Goal: Check status: Check status

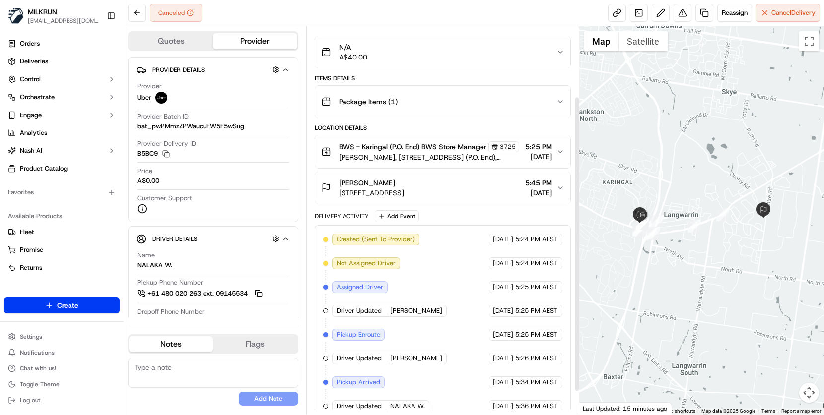
scroll to position [11, 0]
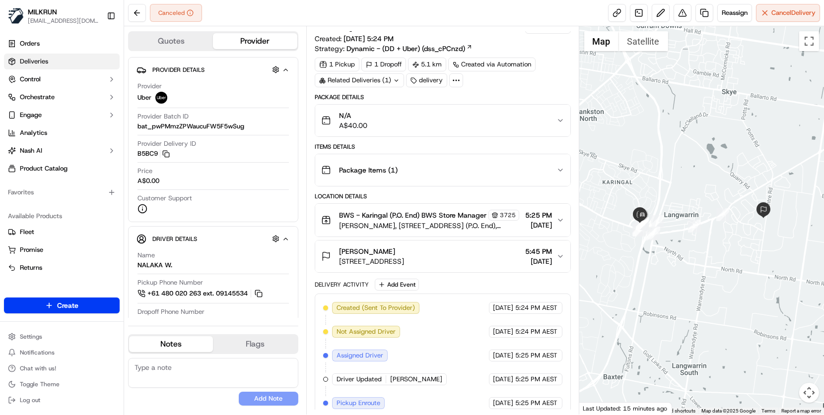
click at [40, 63] on span "Deliveries" at bounding box center [34, 61] width 28 height 9
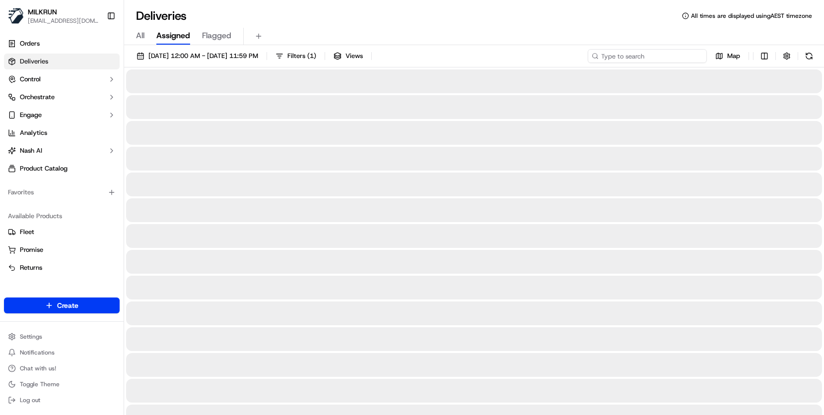
click at [643, 59] on input at bounding box center [646, 56] width 119 height 14
paste input "e9fd9c61-5202-4c58-8a10-b9652e491d36"
type input "e9fd9c61-5202-4c58-8a10-b9652e491d36"
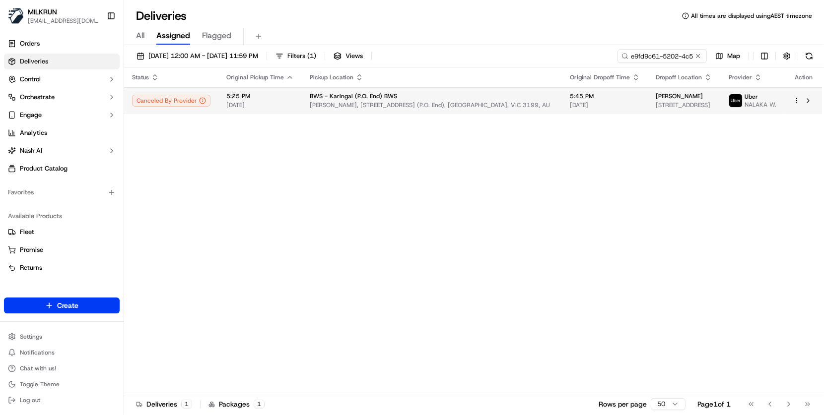
click at [281, 105] on span "[DATE]" at bounding box center [259, 105] width 67 height 8
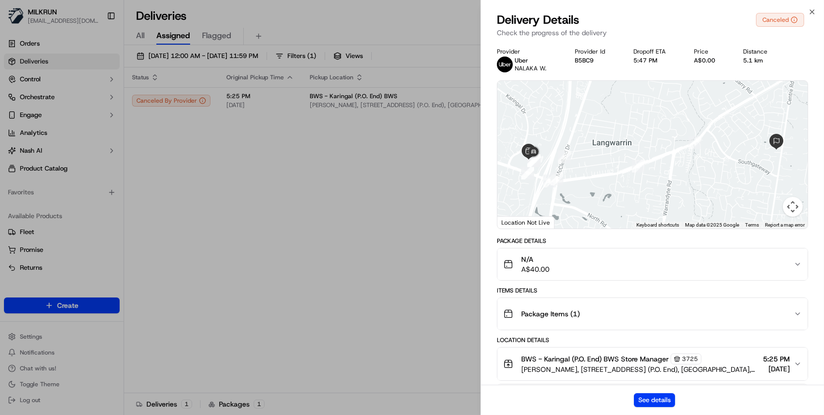
click at [655, 410] on div "See details" at bounding box center [652, 400] width 343 height 30
click at [658, 400] on button "See details" at bounding box center [654, 400] width 41 height 14
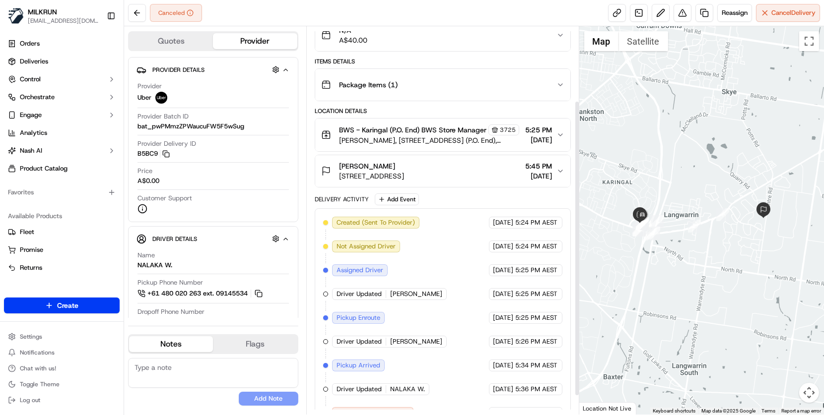
scroll to position [122, 0]
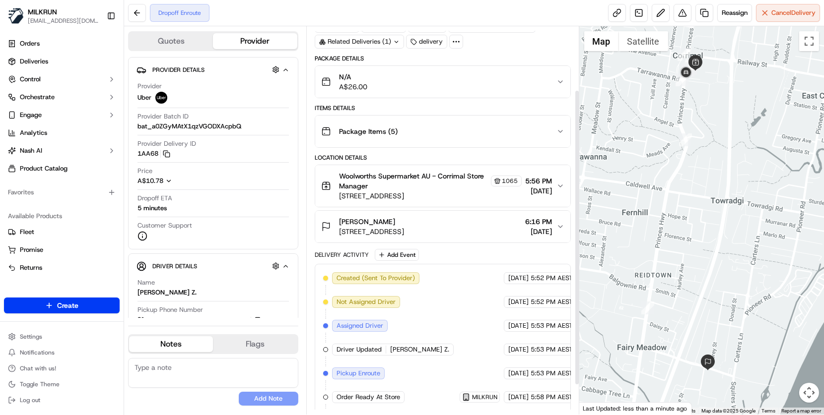
scroll to position [122, 0]
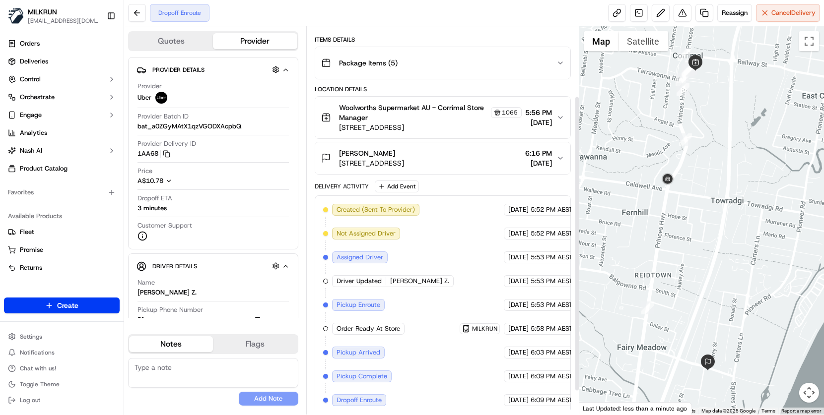
scroll to position [122, 0]
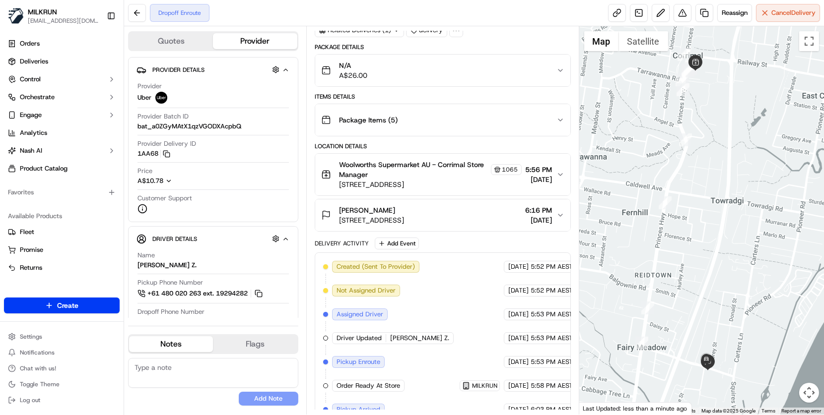
scroll to position [122, 0]
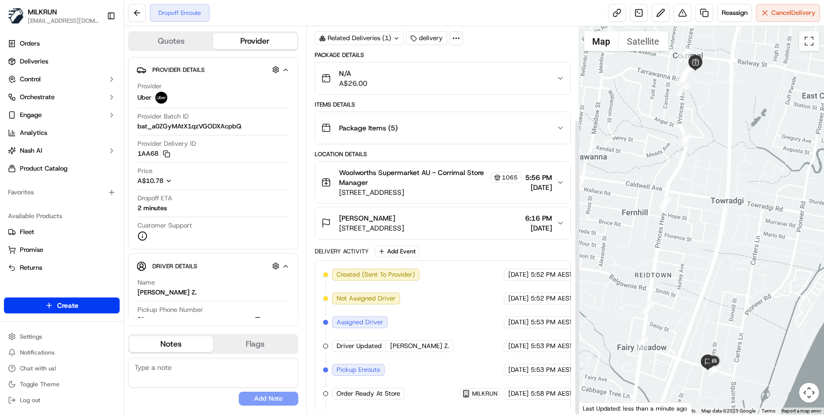
scroll to position [122, 0]
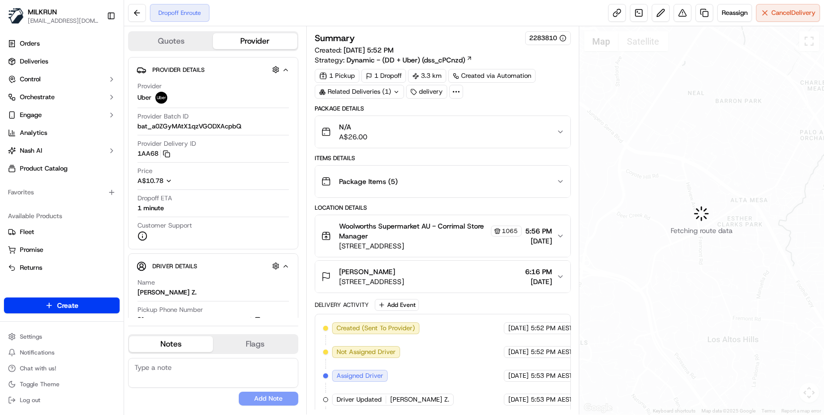
scroll to position [122, 0]
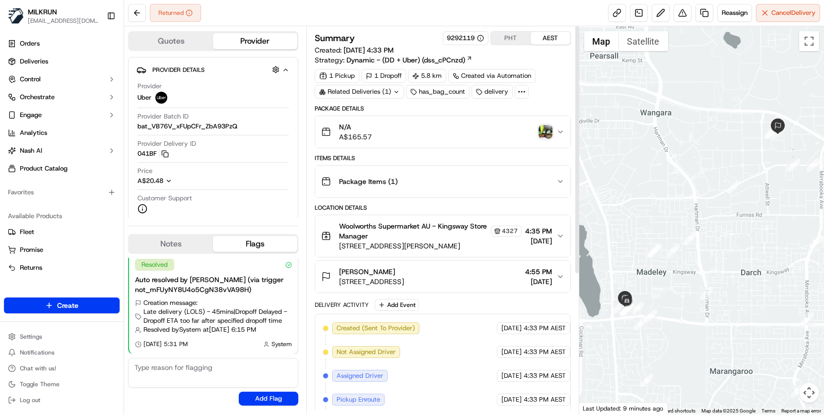
click at [545, 136] on img "button" at bounding box center [545, 132] width 14 height 14
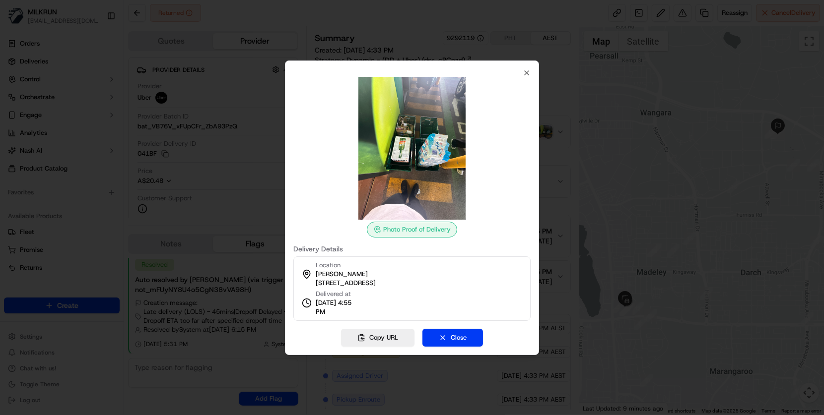
click at [584, 175] on div at bounding box center [412, 207] width 824 height 415
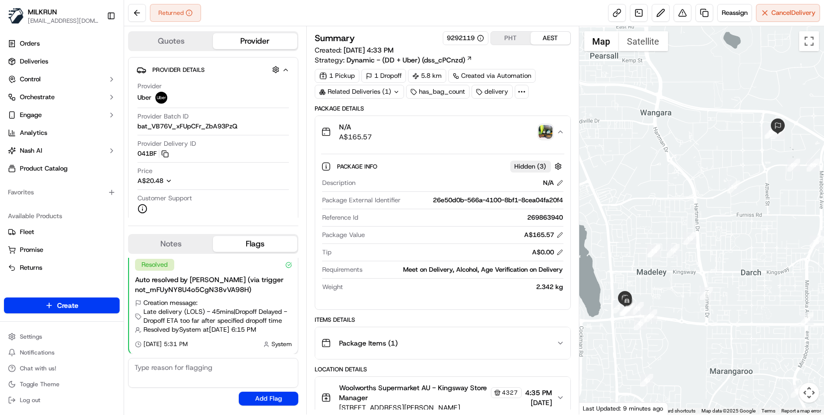
click at [542, 131] on img "button" at bounding box center [545, 132] width 14 height 14
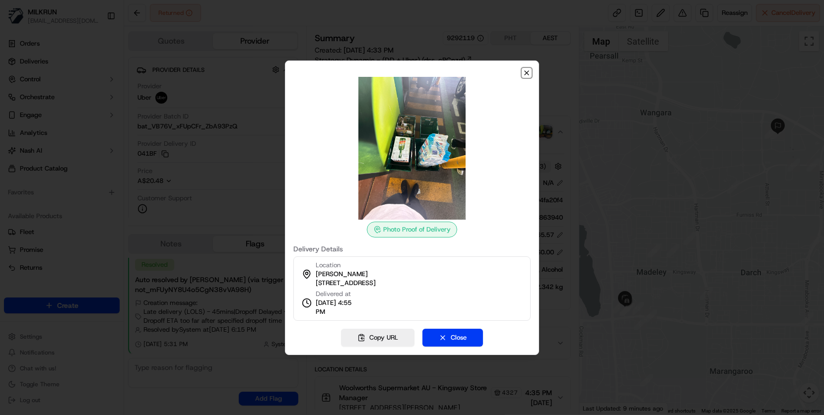
click at [526, 73] on icon "button" at bounding box center [526, 73] width 8 height 8
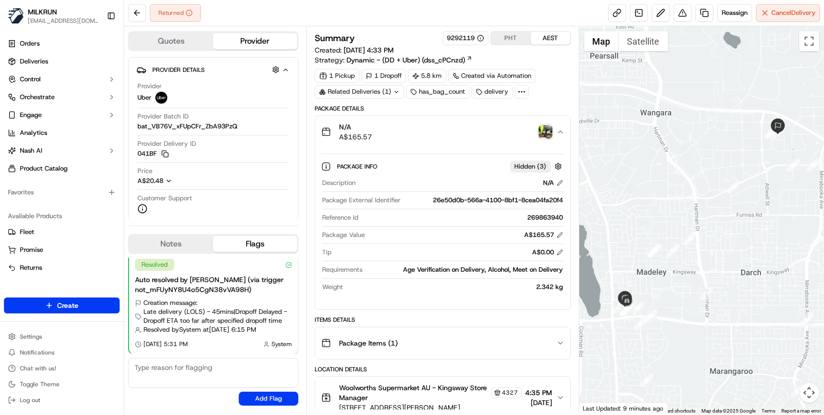
click at [543, 129] on img "button" at bounding box center [545, 132] width 14 height 14
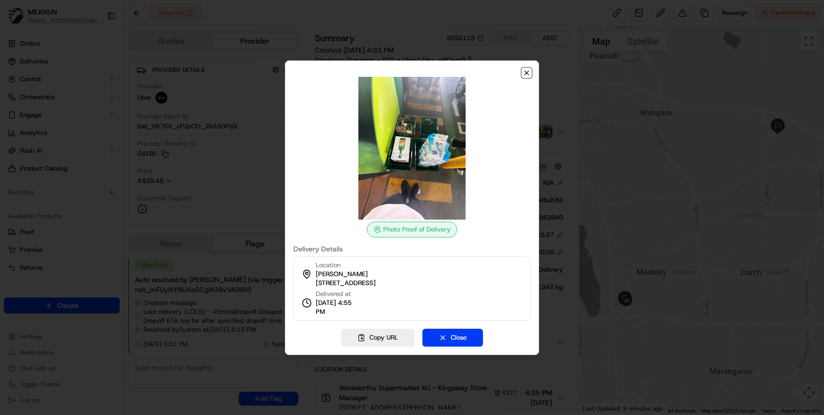
click at [529, 71] on icon "button" at bounding box center [526, 73] width 8 height 8
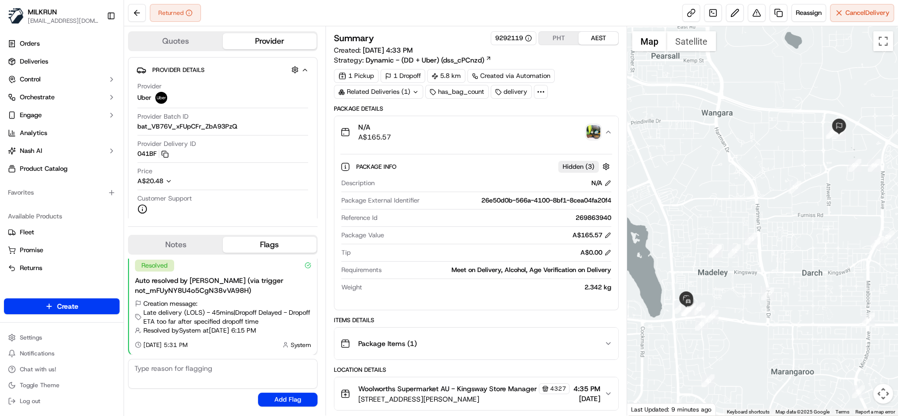
drag, startPoint x: 592, startPoint y: 129, endPoint x: 643, endPoint y: 135, distance: 51.9
click at [643, 135] on div at bounding box center [762, 220] width 271 height 389
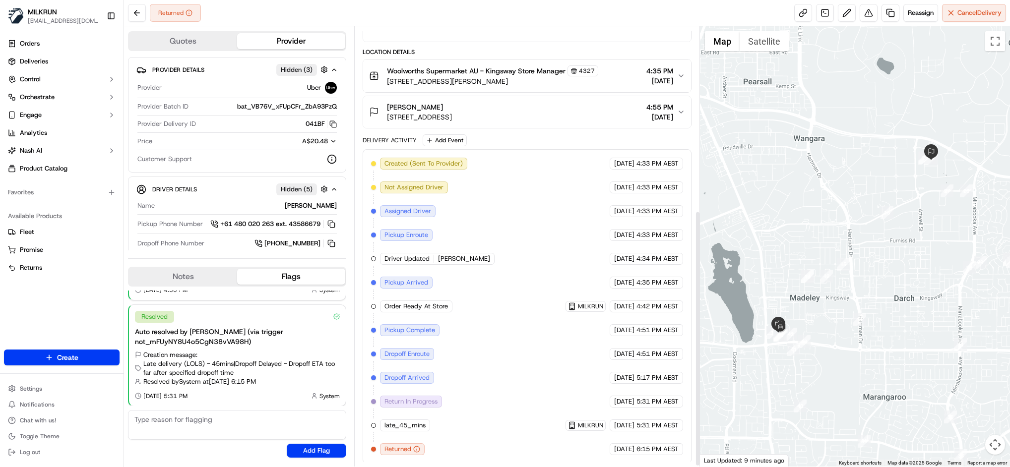
scroll to position [319, 0]
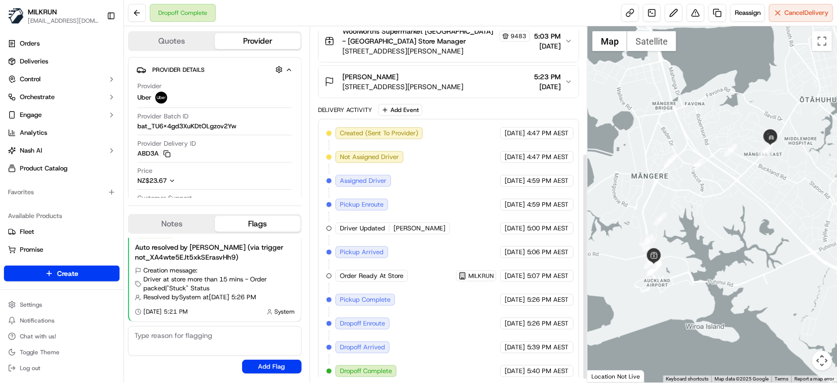
scroll to position [203, 0]
